Goal: Information Seeking & Learning: Compare options

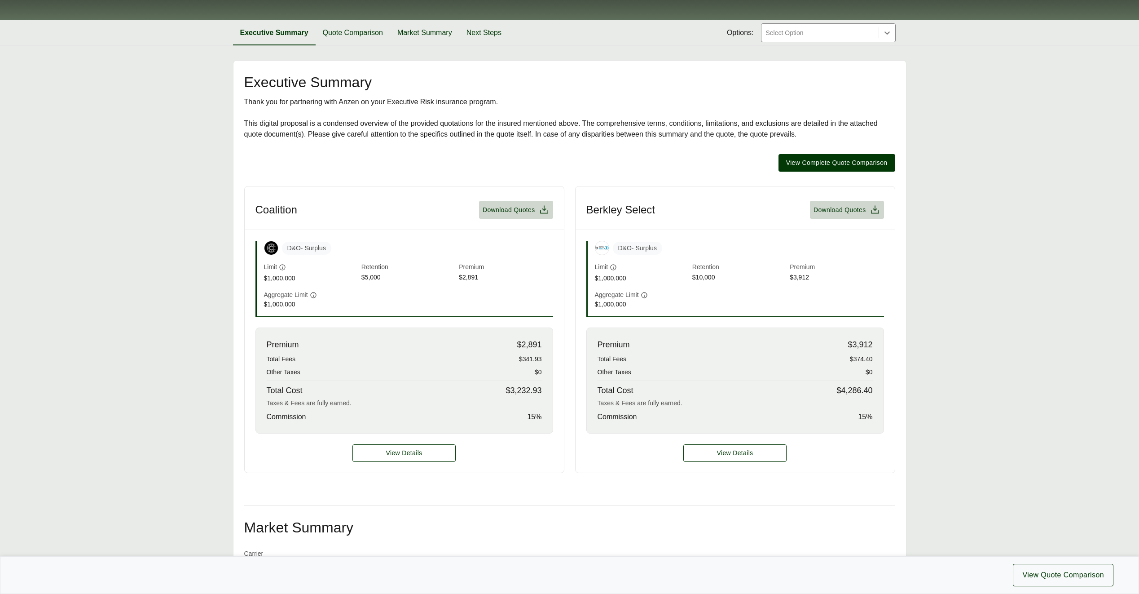
scroll to position [180, 0]
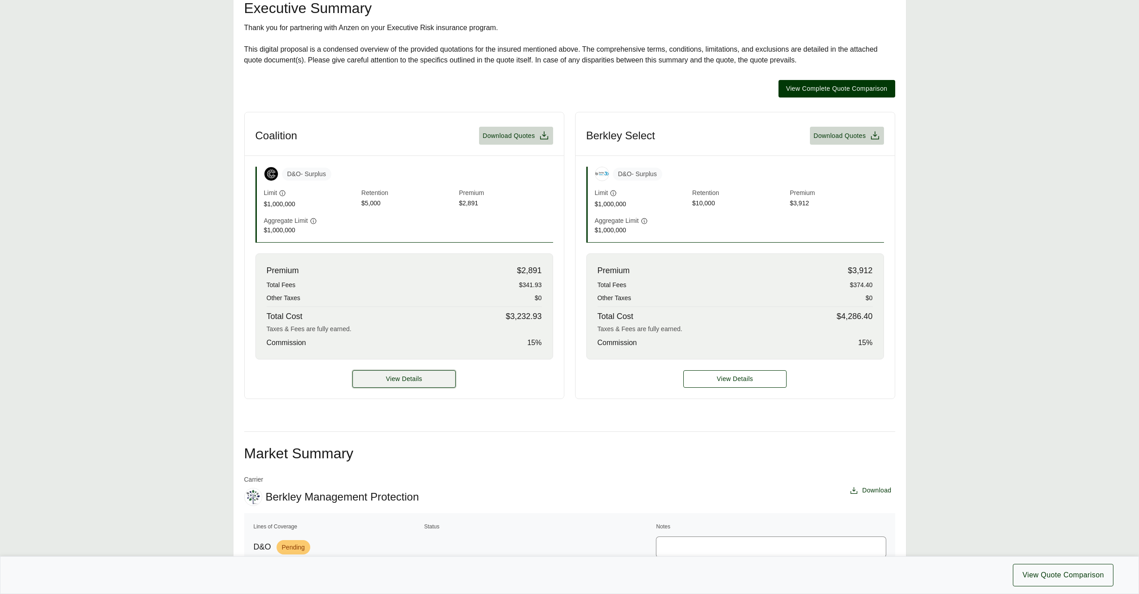
click at [437, 378] on button "View Details" at bounding box center [403, 379] width 103 height 18
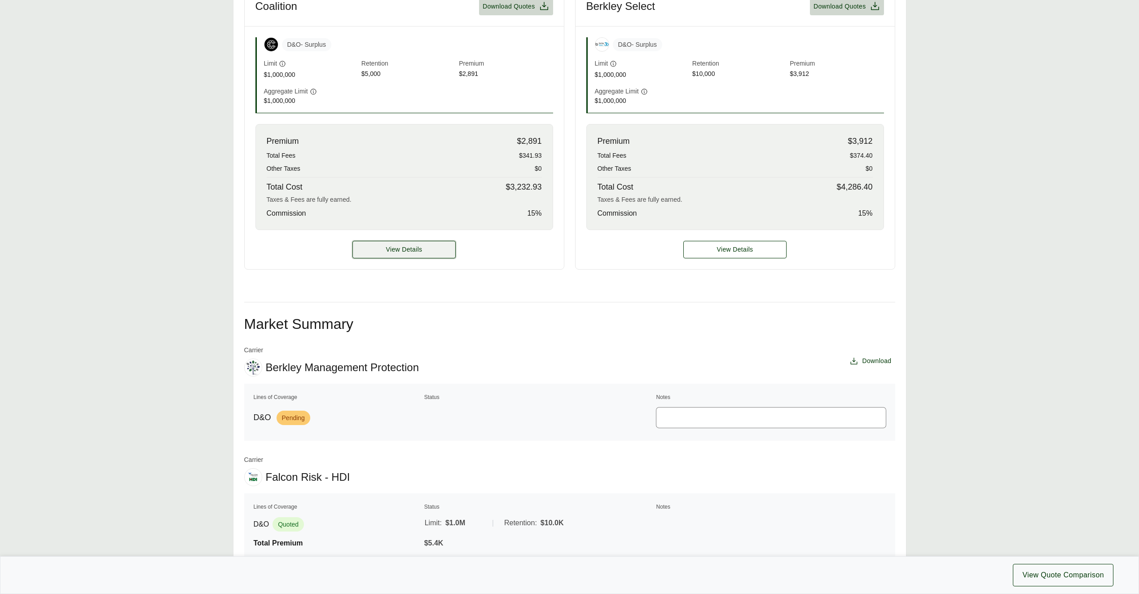
scroll to position [314, 0]
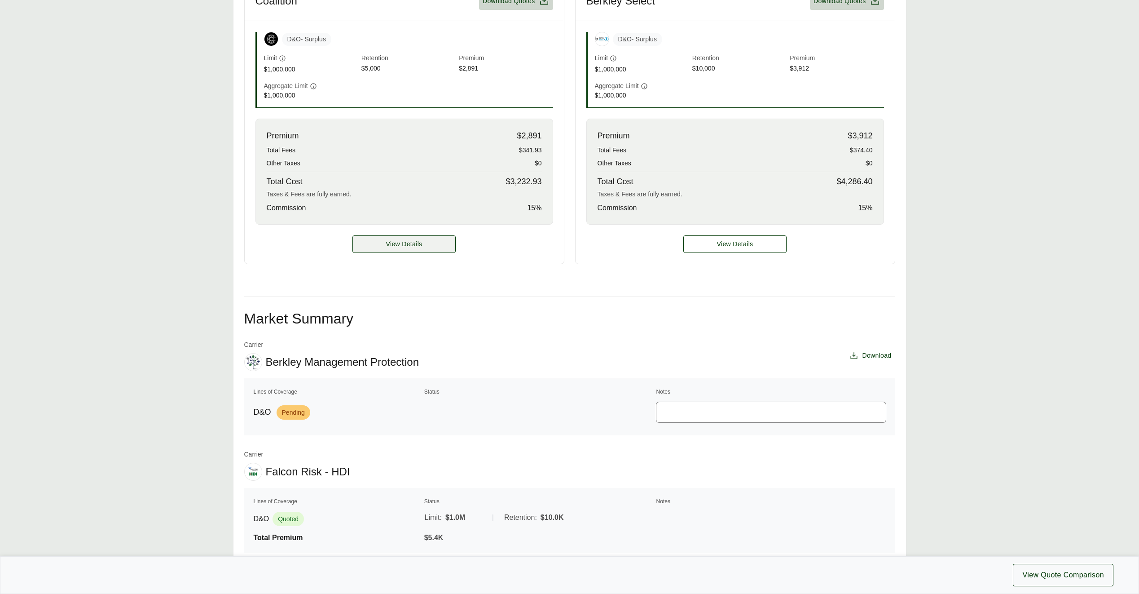
click at [391, 245] on span "View Details" at bounding box center [404, 243] width 36 height 9
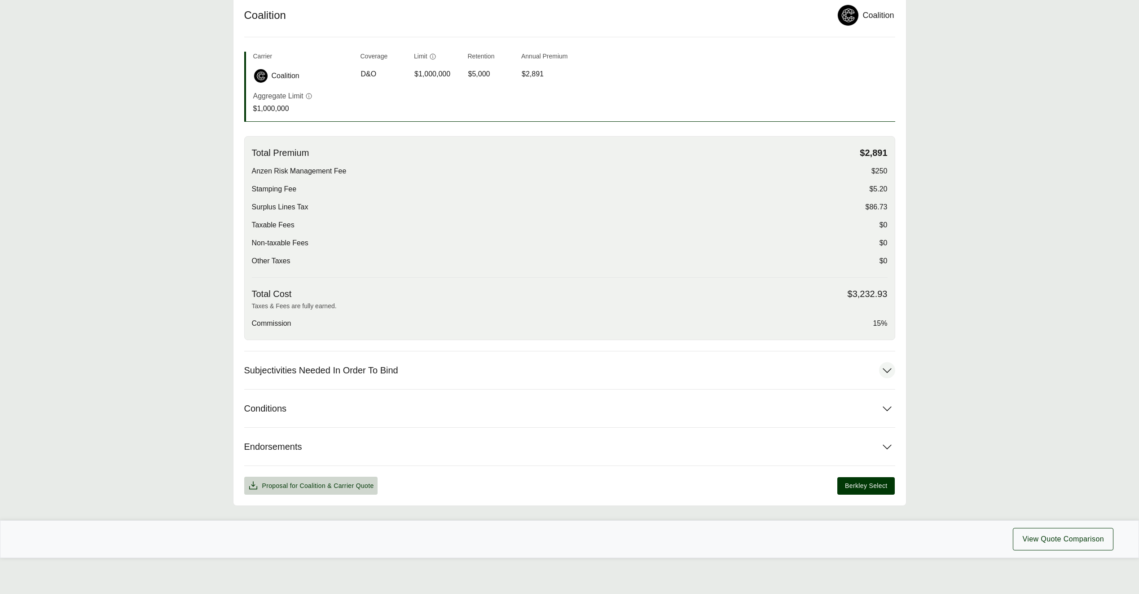
click at [890, 374] on icon at bounding box center [887, 370] width 16 height 16
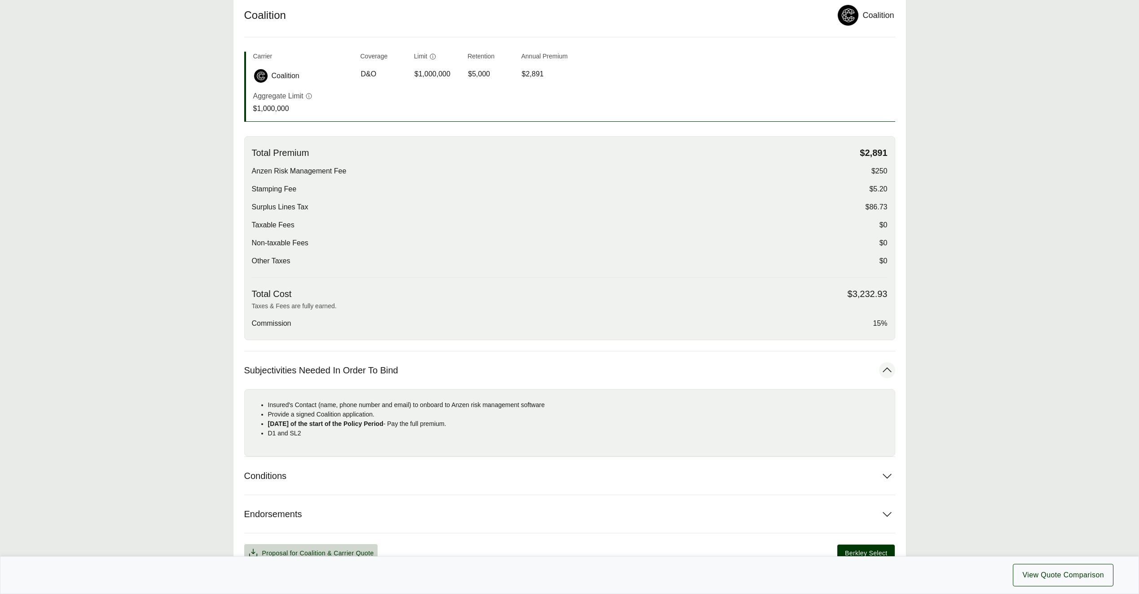
click at [888, 372] on icon at bounding box center [887, 370] width 16 height 16
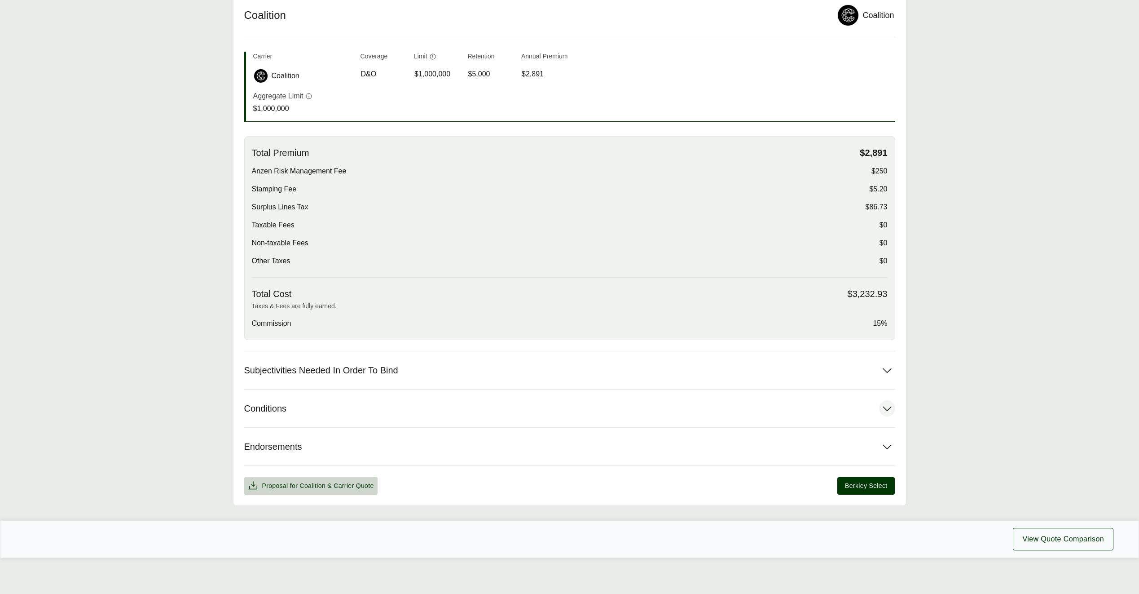
click at [888, 403] on icon at bounding box center [887, 408] width 16 height 16
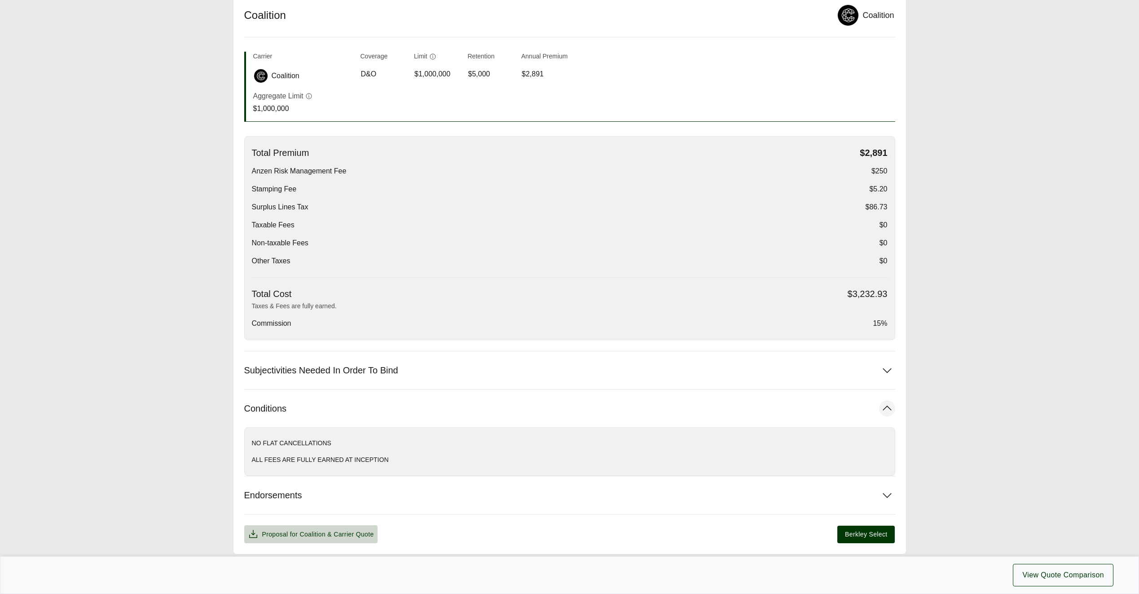
click at [888, 410] on icon at bounding box center [887, 408] width 16 height 16
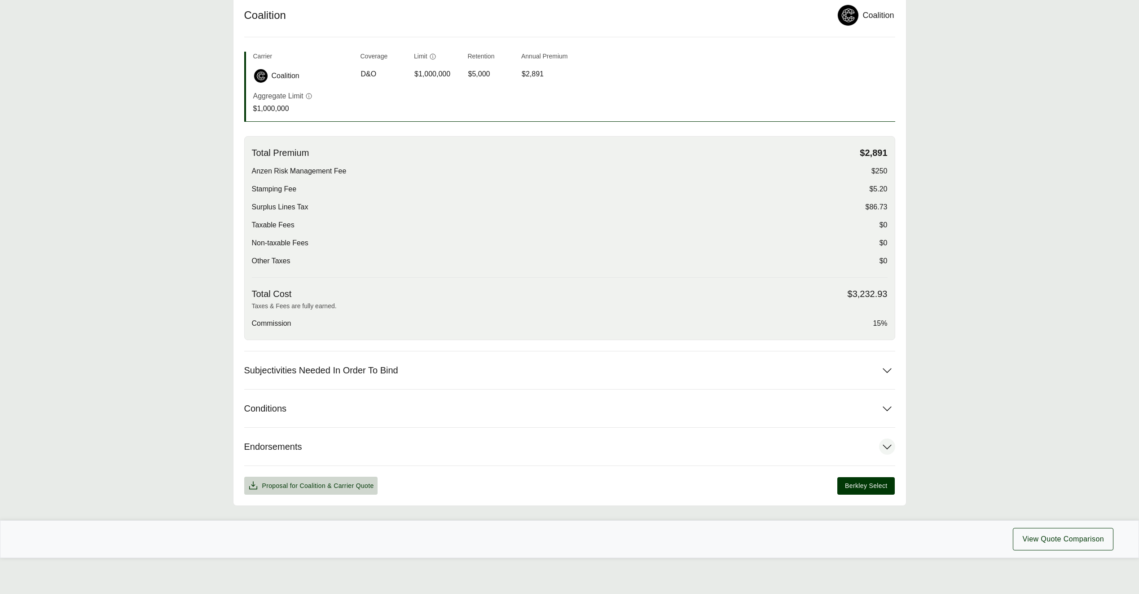
click at [887, 452] on icon at bounding box center [887, 446] width 16 height 16
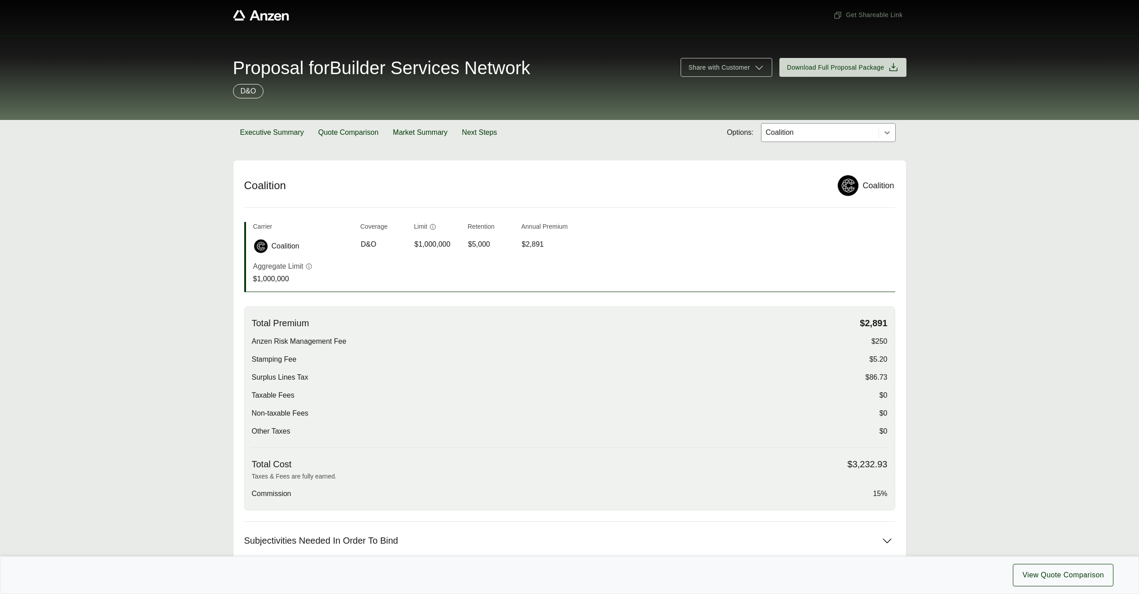
scroll to position [394, 0]
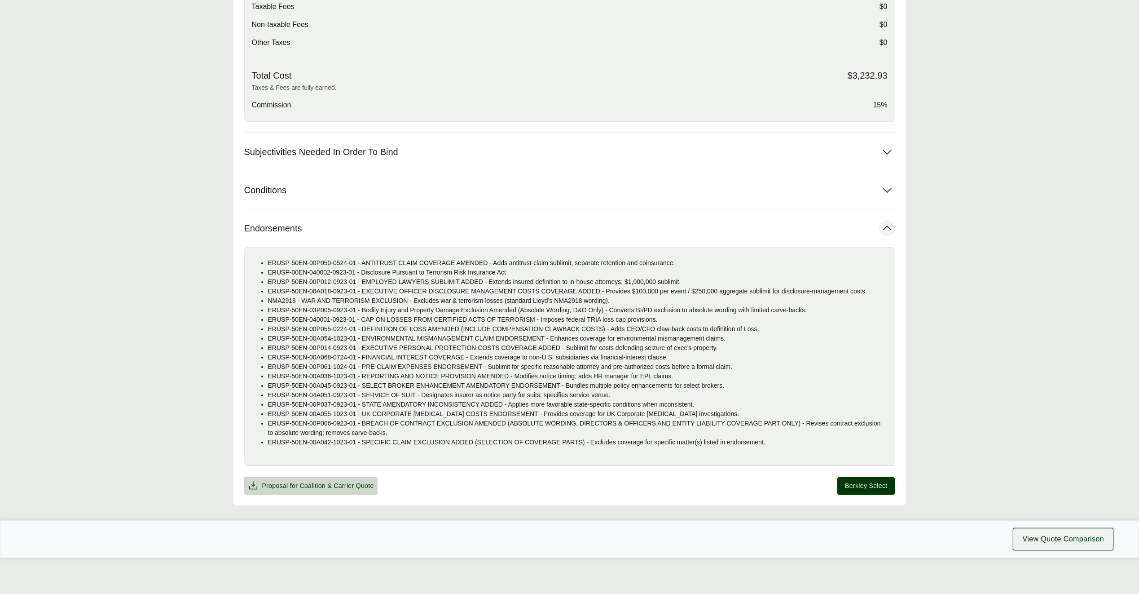
click at [1077, 542] on span "View Quote Comparison" at bounding box center [1063, 538] width 82 height 11
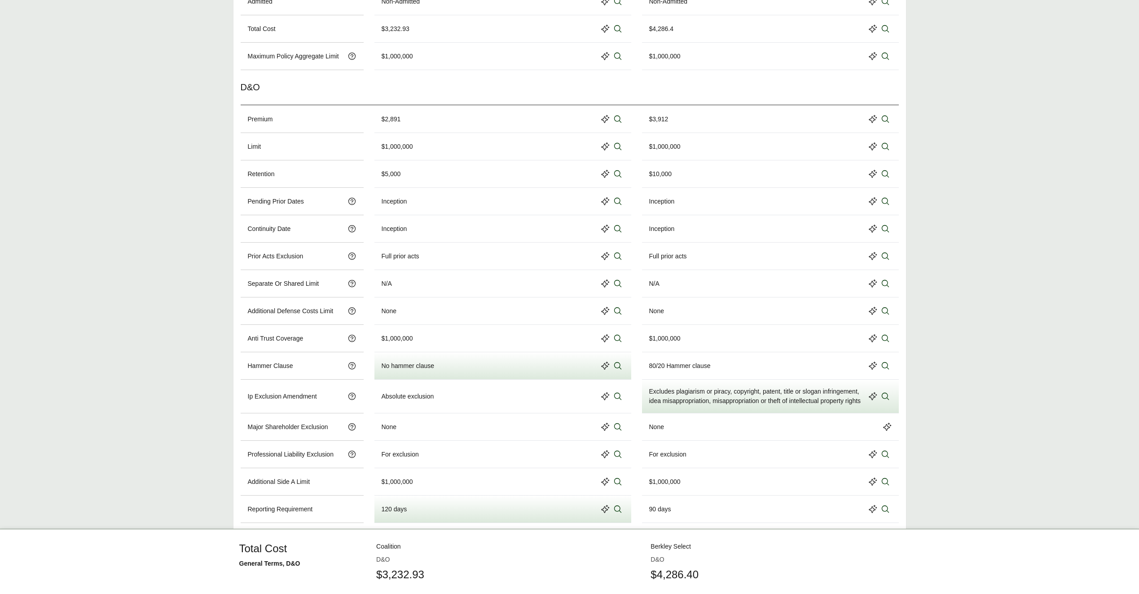
scroll to position [449, 0]
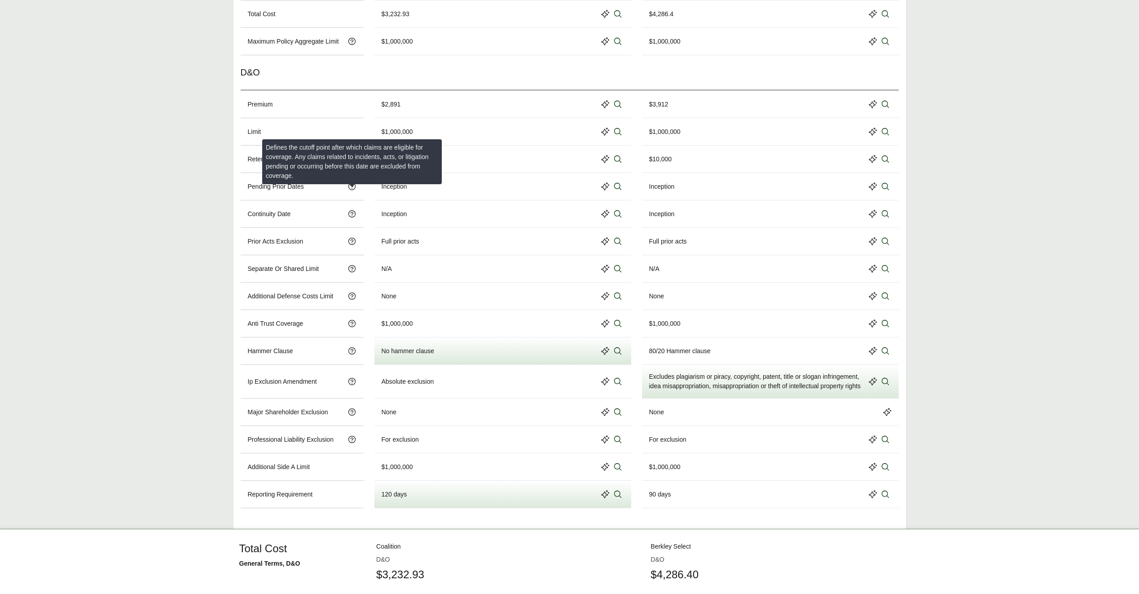
click at [352, 190] on icon at bounding box center [351, 186] width 7 height 7
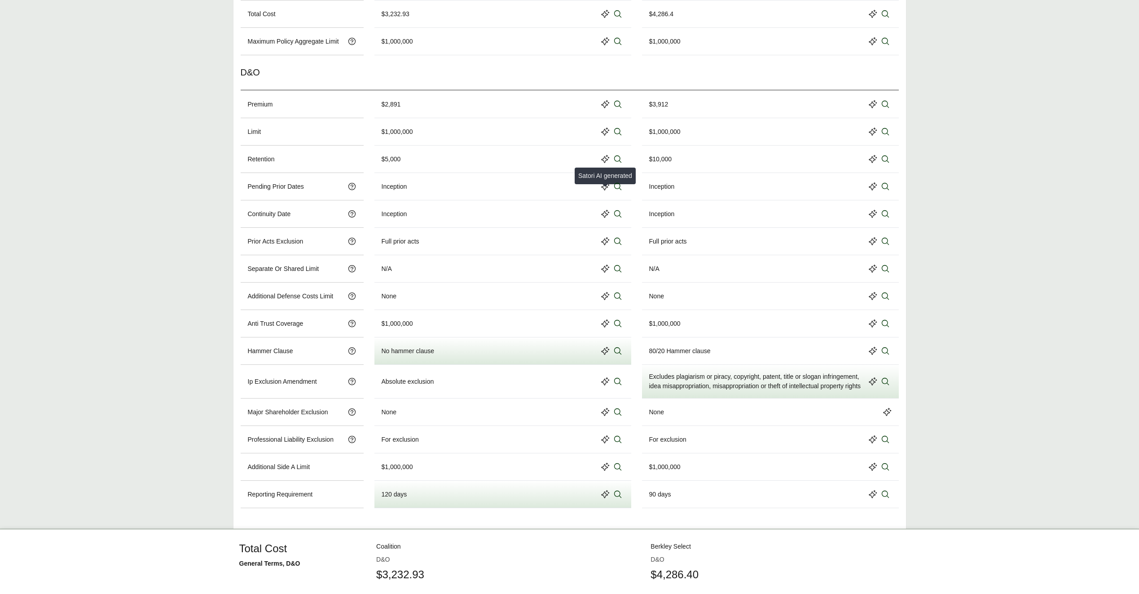
click at [604, 191] on icon at bounding box center [605, 186] width 9 height 9
click at [603, 191] on icon at bounding box center [605, 186] width 9 height 9
click at [615, 191] on icon at bounding box center [617, 186] width 9 height 9
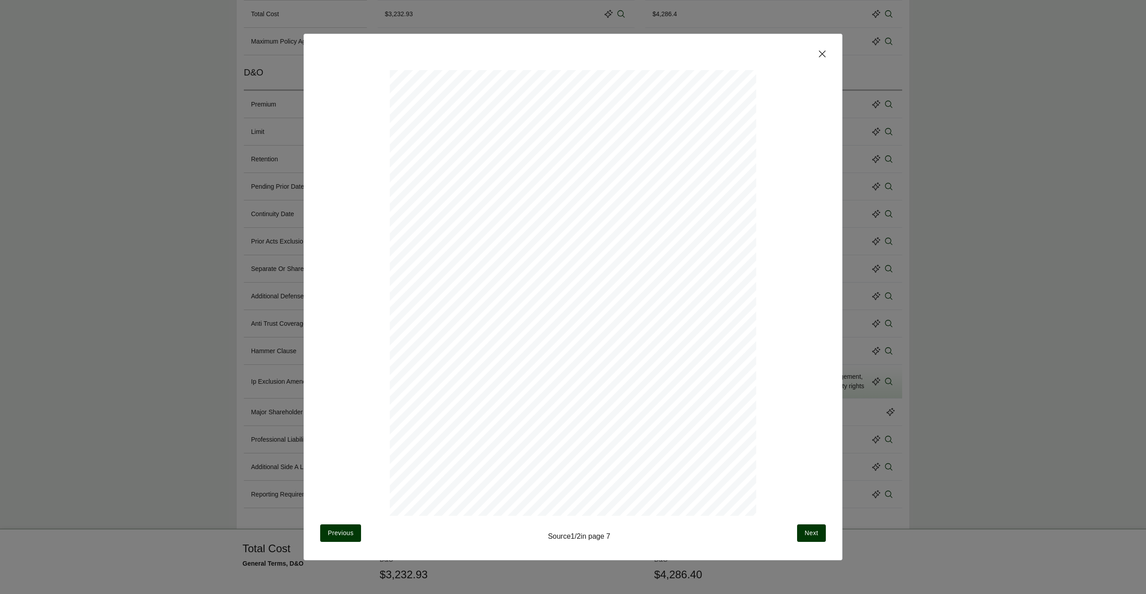
click at [819, 51] on icon at bounding box center [822, 54] width 7 height 7
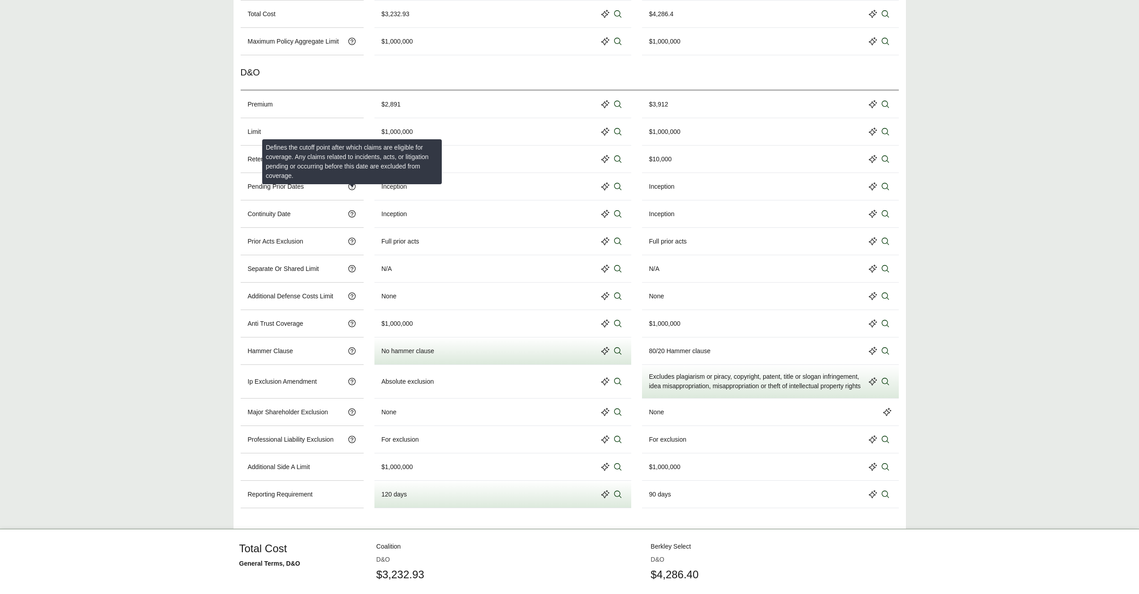
click at [352, 191] on icon at bounding box center [352, 186] width 9 height 9
drag, startPoint x: 352, startPoint y: 194, endPoint x: 372, endPoint y: 165, distance: 34.5
drag, startPoint x: 372, startPoint y: 165, endPoint x: 263, endPoint y: 145, distance: 111.4
click at [263, 145] on div "Defines the cutoff point after which claims are eligible for coverage. Any clai…" at bounding box center [352, 161] width 180 height 45
copy div "Defines the cutoff point after which claims are eligible for coverage. Any clai…"
